Goal: Check status: Check status

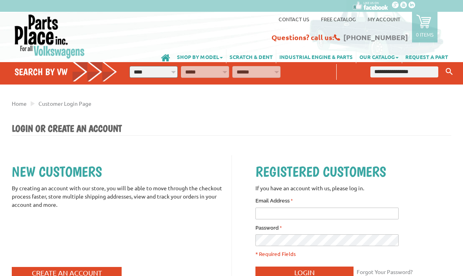
scroll to position [14, 0]
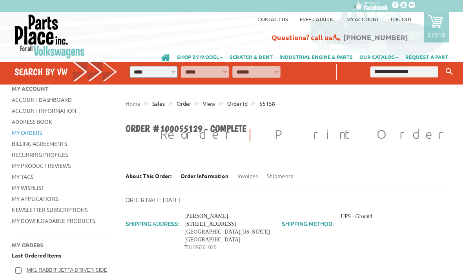
click at [399, 75] on input "text" at bounding box center [405, 71] width 68 height 11
type input "****"
